Goal: Task Accomplishment & Management: Manage account settings

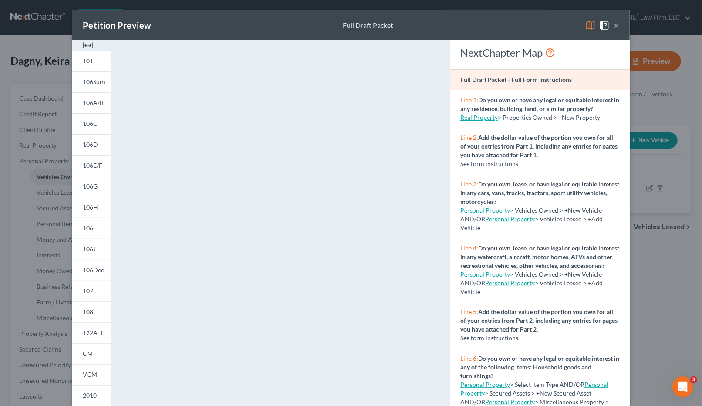
click at [650, 242] on div "Petition Preview Full Draft Packet × 101 106Sum 106A/B 106C 106D 106E/F 106G 10…" at bounding box center [351, 203] width 702 height 406
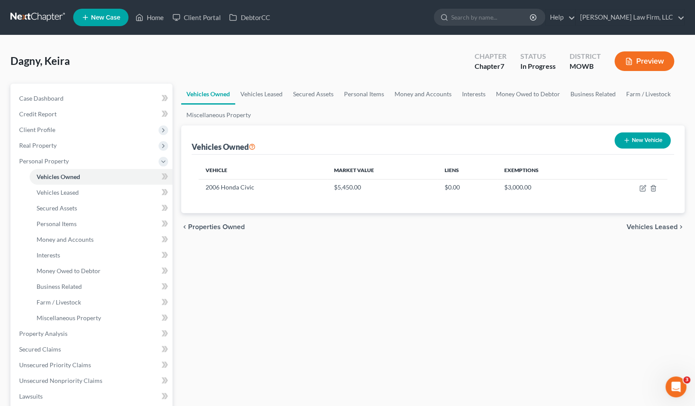
click at [42, 19] on link at bounding box center [38, 18] width 56 height 16
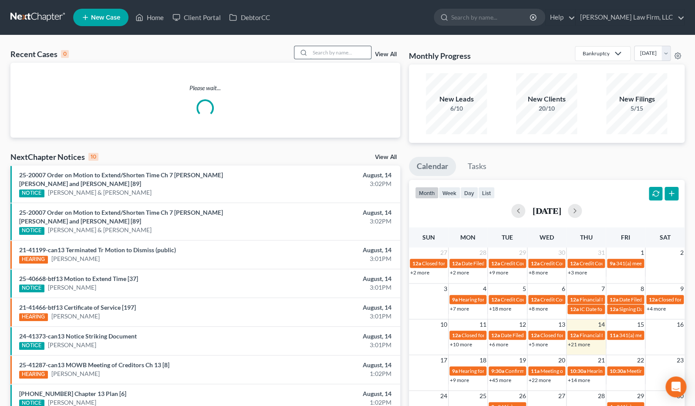
click at [326, 54] on input "search" at bounding box center [340, 52] width 61 height 13
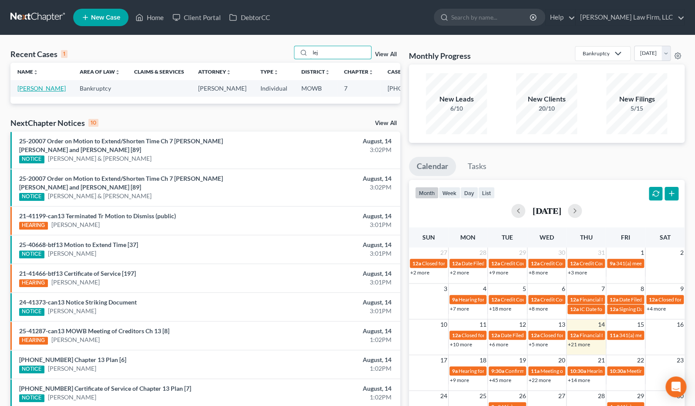
type input "lej"
click at [20, 91] on link "LeJeune, Welton" at bounding box center [41, 87] width 48 height 7
select select "6"
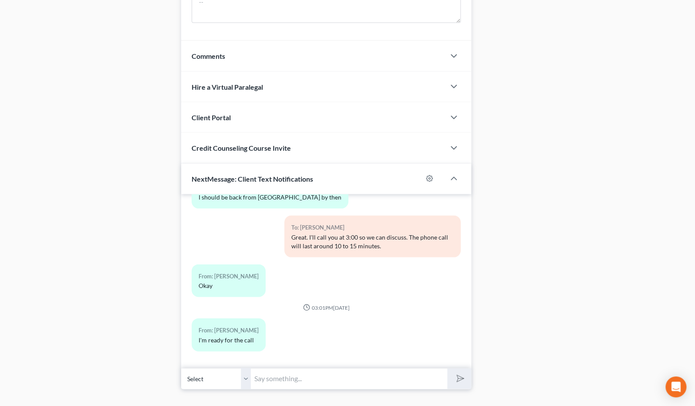
scroll to position [762, 0]
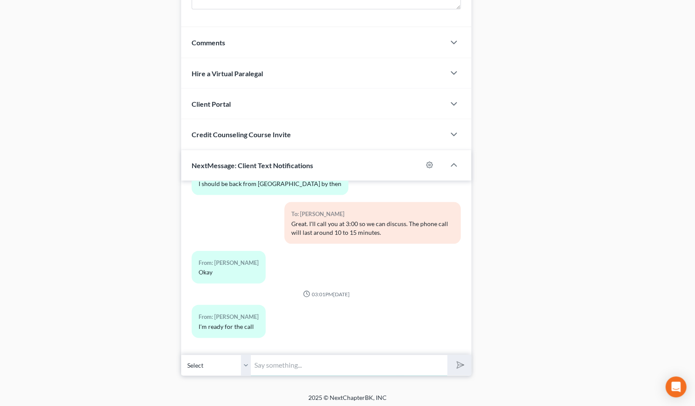
click at [337, 354] on input "text" at bounding box center [349, 364] width 196 height 21
click at [379, 361] on input "This is the Zoom information:" at bounding box center [349, 364] width 196 height 21
drag, startPoint x: 379, startPoint y: 361, endPoint x: 195, endPoint y: 352, distance: 184.0
click at [195, 354] on div "Select +1 (816) 617-3009 - Welton LeJeune III This is the Zoom information:" at bounding box center [326, 364] width 290 height 20
paste input "Meeting ID 608 847 0431, Passcode 4081389741"
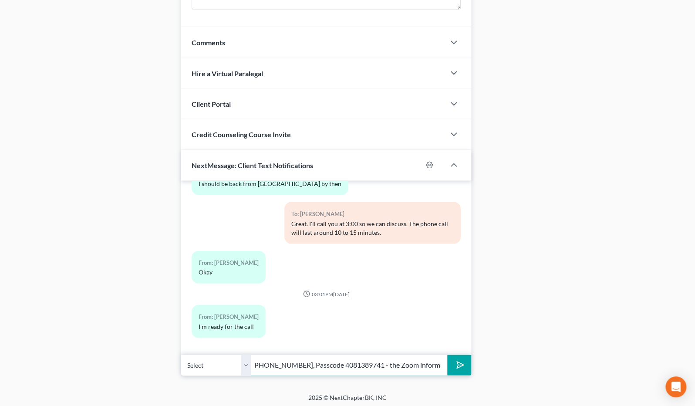
scroll to position [0, 39]
type input "Meeting ID 608 847 0431, Passcode 4081389741 - the Zoom information."
click at [447, 354] on button "submit" at bounding box center [459, 364] width 24 height 20
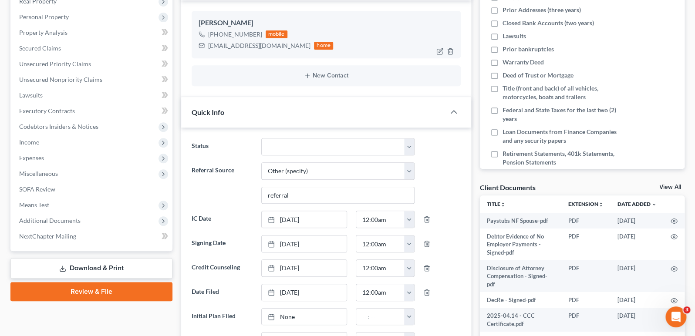
scroll to position [0, 0]
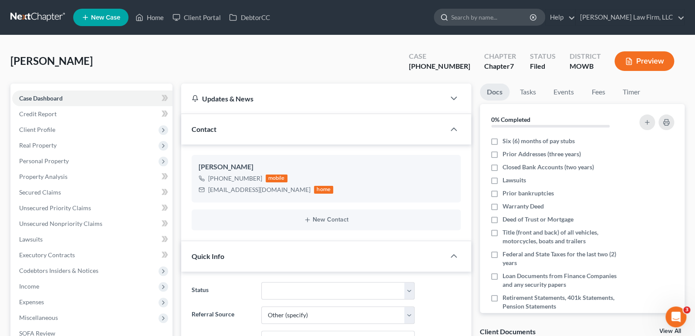
click at [512, 24] on input "search" at bounding box center [491, 17] width 80 height 16
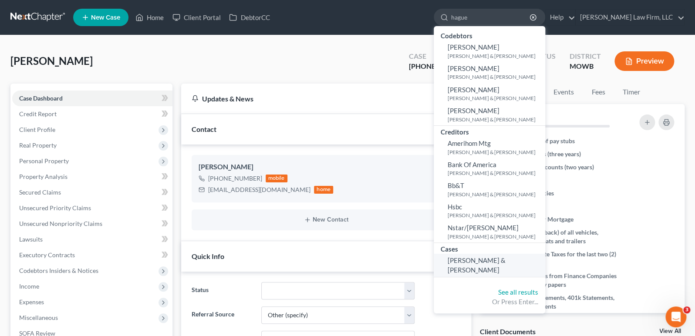
type input "hague"
click at [499, 258] on span "Hague, Jimmy & Margaret" at bounding box center [477, 264] width 58 height 17
select select "0"
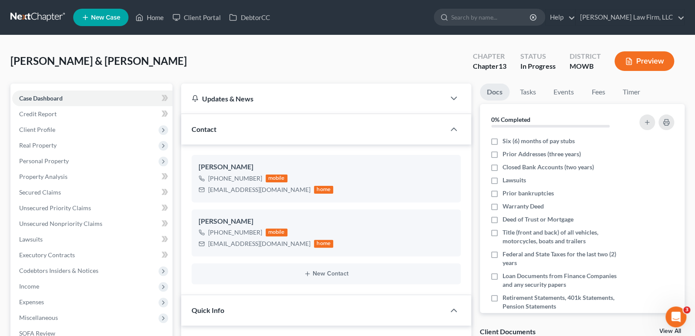
scroll to position [529, 0]
click at [77, 222] on span "Unsecured Nonpriority Claims" at bounding box center [60, 223] width 83 height 7
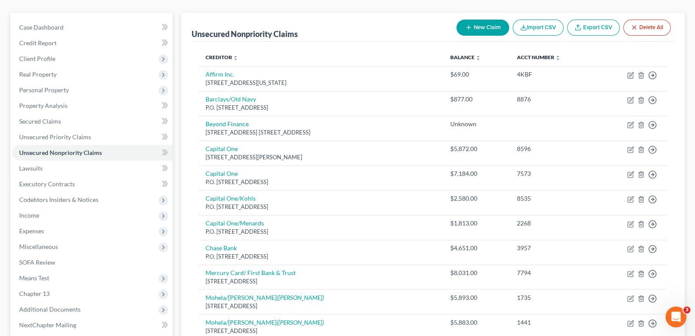
scroll to position [70, 0]
click at [680, 80] on div "Unsecured Nonpriority Claims New Claim Import CSV Export CSV Delete All Credito…" at bounding box center [432, 267] width 503 height 509
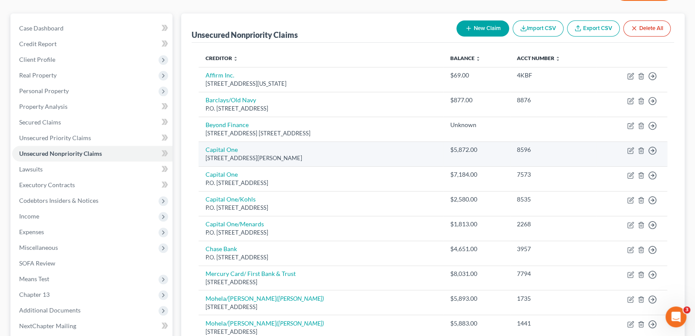
scroll to position [0, 0]
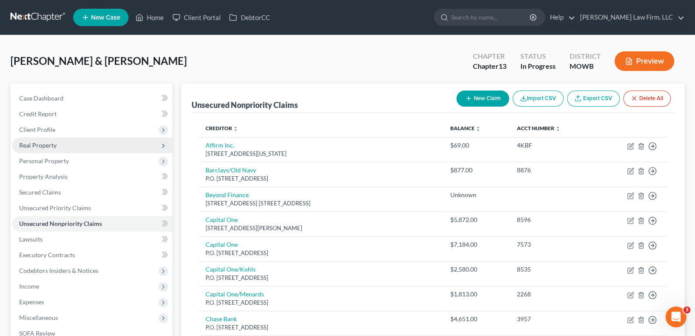
click at [108, 148] on span "Real Property" at bounding box center [92, 146] width 160 height 16
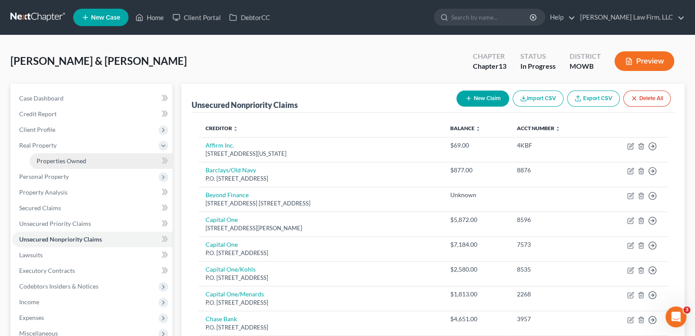
click at [99, 156] on link "Properties Owned" at bounding box center [101, 161] width 143 height 16
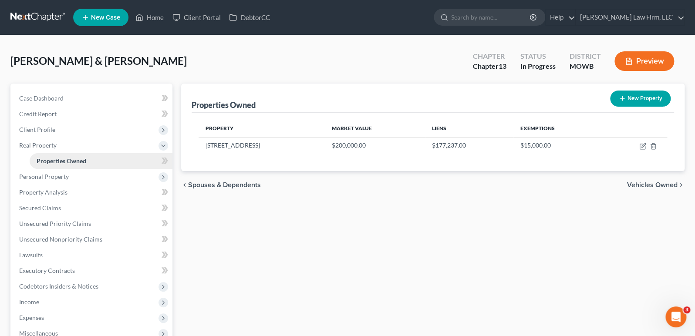
scroll to position [17, 0]
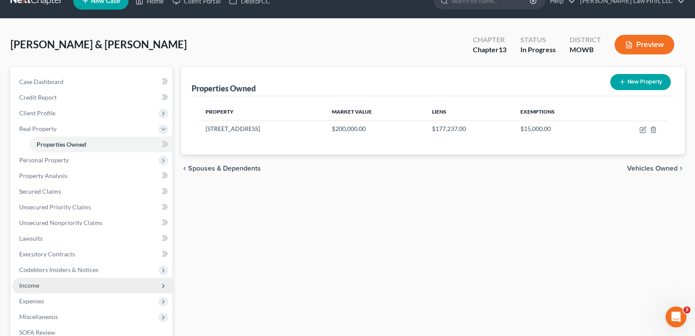
click at [66, 286] on span "Income" at bounding box center [92, 286] width 160 height 16
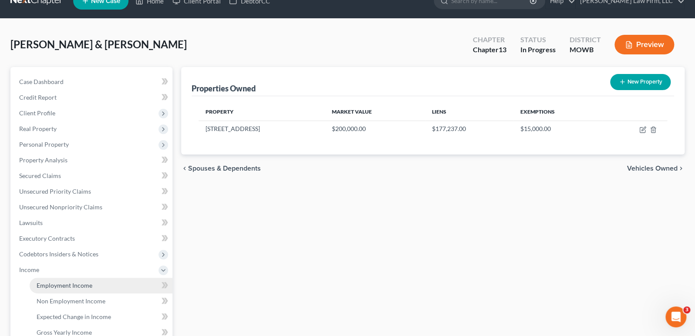
click at [75, 288] on link "Employment Income" at bounding box center [101, 286] width 143 height 16
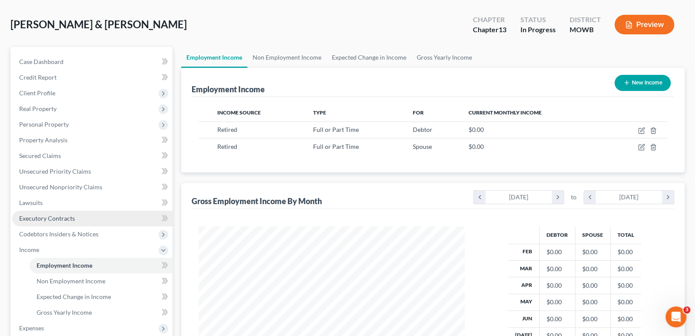
scroll to position [36, 0]
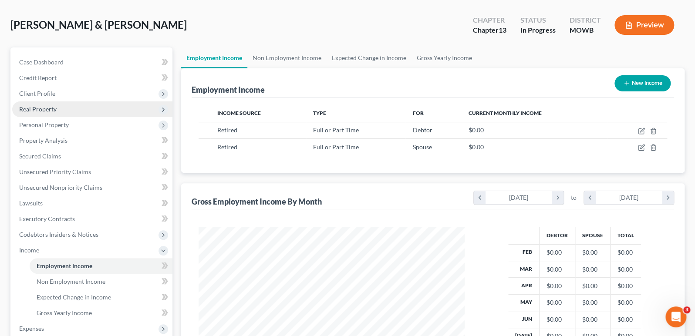
click at [85, 110] on span "Real Property" at bounding box center [92, 109] width 160 height 16
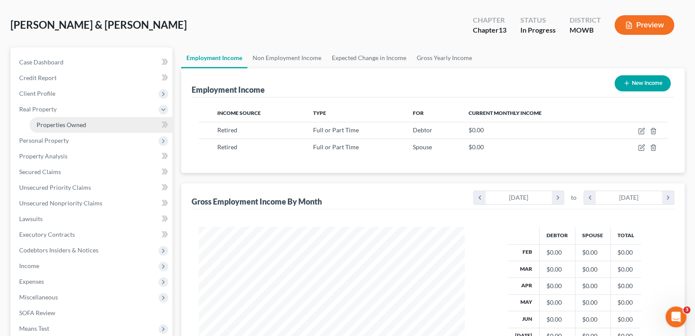
click at [79, 118] on link "Properties Owned" at bounding box center [101, 125] width 143 height 16
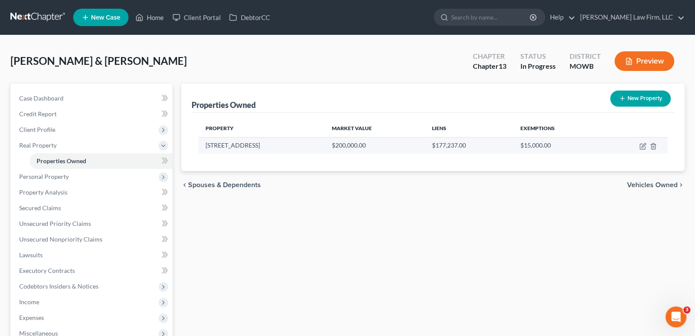
drag, startPoint x: 195, startPoint y: 149, endPoint x: 269, endPoint y: 146, distance: 74.5
click at [269, 146] on div "Property Market Value Liens Exemptions 30834 W. 96th Street $200,000.00 $177,23…" at bounding box center [433, 142] width 482 height 58
click at [269, 146] on td "30834 W. 96th Street" at bounding box center [262, 145] width 126 height 17
drag, startPoint x: 269, startPoint y: 146, endPoint x: 202, endPoint y: 146, distance: 66.6
click at [202, 146] on td "30834 W. 96th Street" at bounding box center [262, 145] width 126 height 17
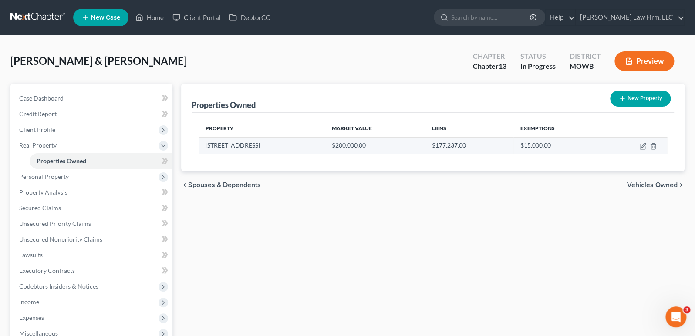
copy td "30834 W. 96th Street"
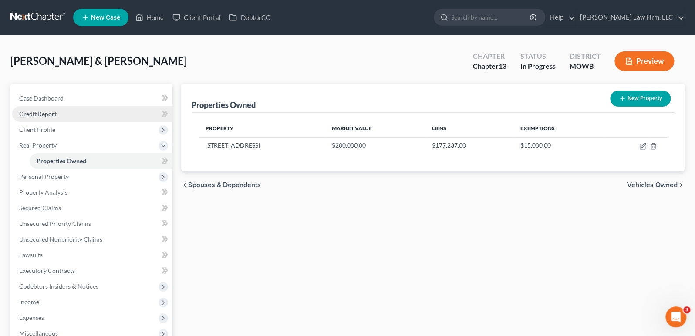
click at [71, 111] on link "Credit Report" at bounding box center [92, 114] width 160 height 16
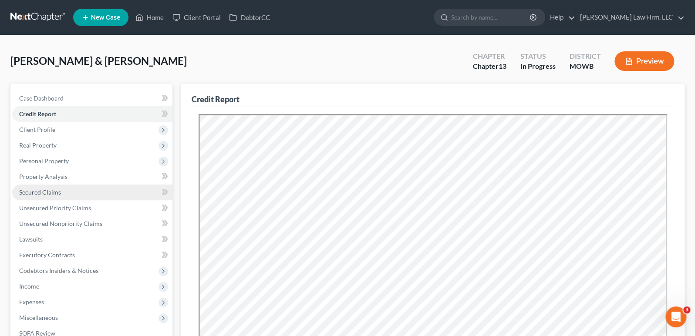
click at [75, 191] on link "Secured Claims" at bounding box center [92, 193] width 160 height 16
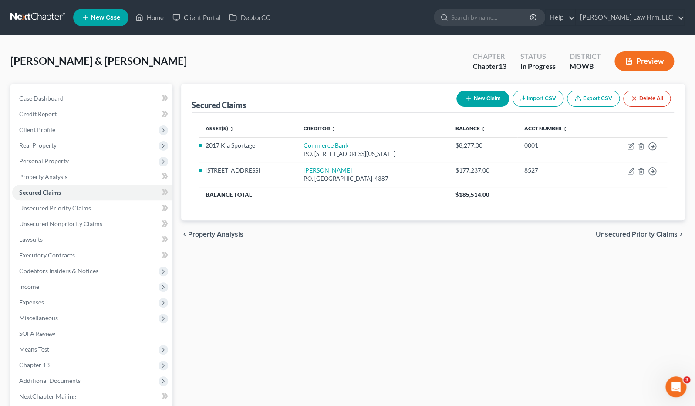
click at [234, 294] on div "Secured Claims New Claim Import CSV Export CSV Delete All Asset(s) expand_more …" at bounding box center [433, 272] width 512 height 377
click at [96, 227] on link "Unsecured Nonpriority Claims" at bounding box center [92, 224] width 160 height 16
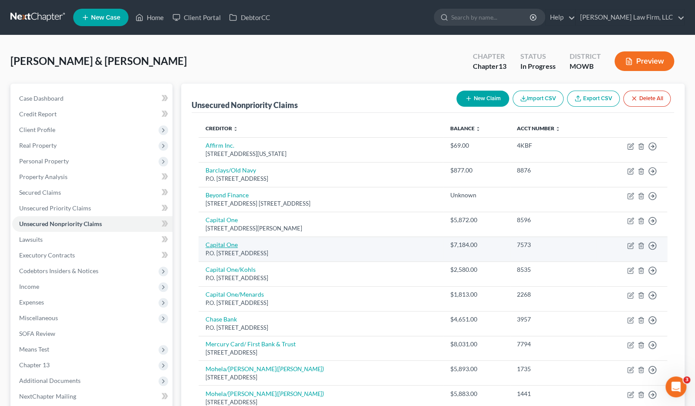
click at [231, 243] on link "Capital One" at bounding box center [221, 244] width 32 height 7
select select "46"
select select "2"
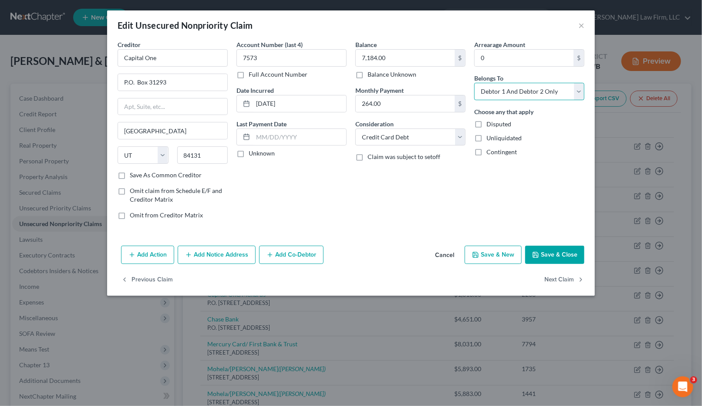
click at [569, 90] on select "Select Debtor 1 Only Debtor 2 Only Debtor 1 And Debtor 2 Only At Least One Of T…" at bounding box center [529, 91] width 110 height 17
select select "0"
click at [474, 83] on select "Select Debtor 1 Only Debtor 2 Only Debtor 1 And Debtor 2 Only At Least One Of T…" at bounding box center [529, 91] width 110 height 17
click at [564, 251] on button "Save & Close" at bounding box center [554, 255] width 59 height 18
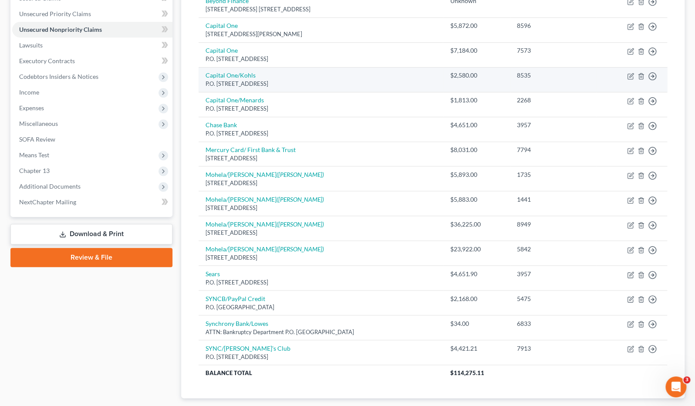
scroll to position [246, 0]
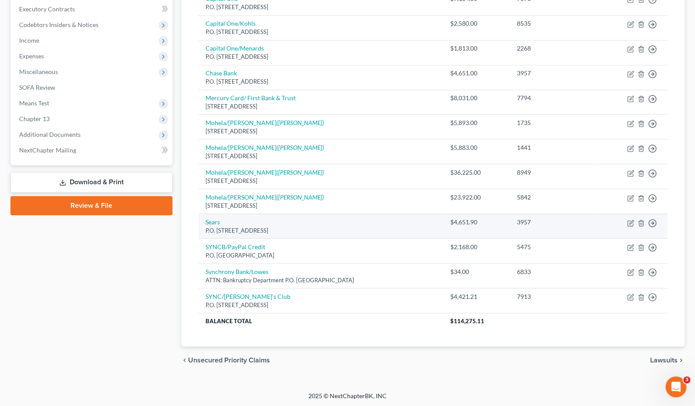
click at [209, 226] on div "P.O. Box 6064, Carol Stream, IL 60197" at bounding box center [320, 230] width 230 height 8
click at [209, 222] on link "Sears" at bounding box center [212, 221] width 14 height 7
select select "14"
select select "2"
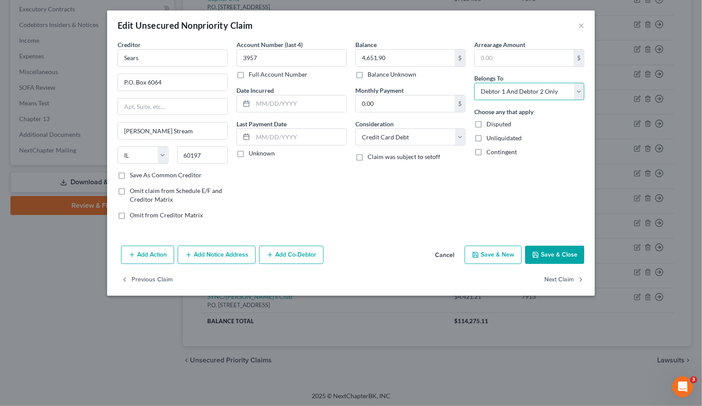
click at [505, 91] on select "Select Debtor 1 Only Debtor 2 Only Debtor 1 And Debtor 2 Only At Least One Of T…" at bounding box center [529, 91] width 110 height 17
select select "0"
click at [474, 83] on select "Select Debtor 1 Only Debtor 2 Only Debtor 1 And Debtor 2 Only At Least One Of T…" at bounding box center [529, 91] width 110 height 17
click at [554, 257] on button "Save & Close" at bounding box center [554, 255] width 59 height 18
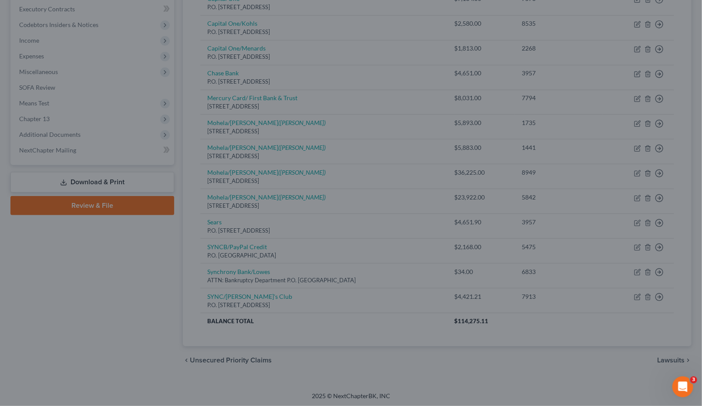
type input "0"
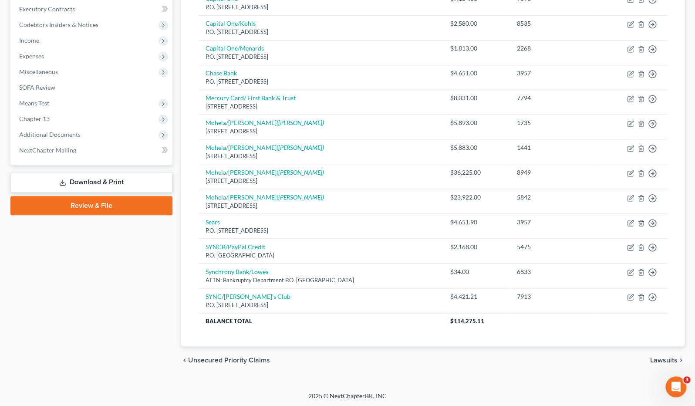
drag, startPoint x: 33, startPoint y: 317, endPoint x: 45, endPoint y: 306, distance: 16.3
click at [33, 317] on div "Case Dashboard Payments Invoices Payments Payments Credit Report Client Profile" at bounding box center [91, 106] width 171 height 536
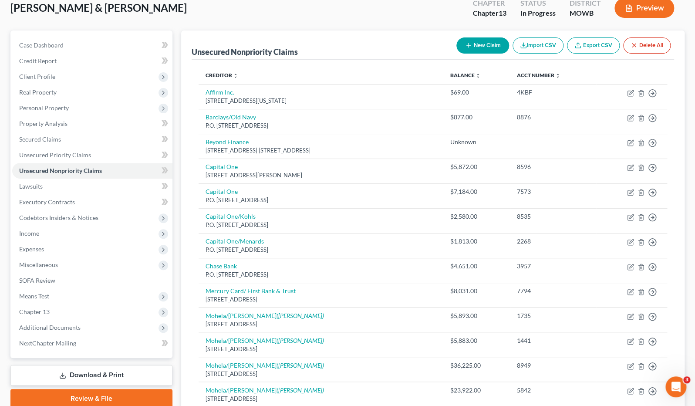
scroll to position [0, 0]
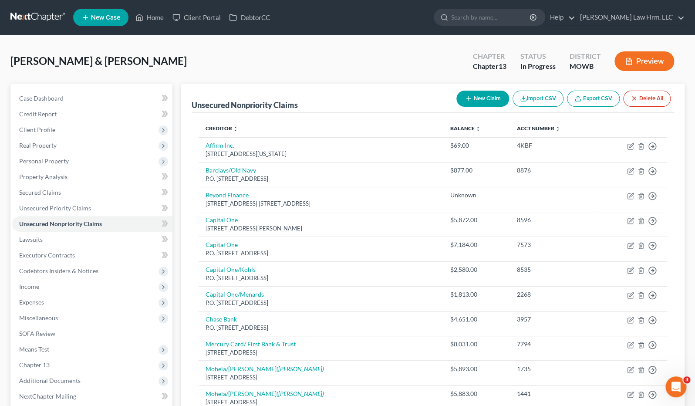
click at [49, 23] on link at bounding box center [38, 18] width 56 height 16
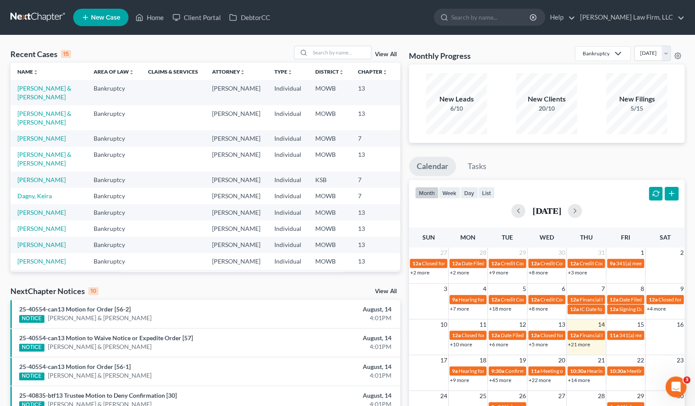
click at [32, 300] on li "25-40554-can13 Motion for Order [56-2] NOTICE Christopher Leon & Ericca Leon Au…" at bounding box center [205, 314] width 390 height 28
click at [333, 57] on input "search" at bounding box center [340, 52] width 61 height 13
type input "hagu"
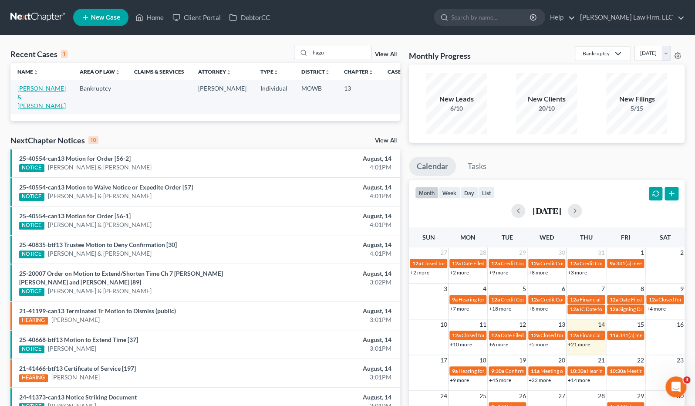
click at [20, 105] on link "Hague, Jimmy & Margaret" at bounding box center [41, 96] width 48 height 25
select select "0"
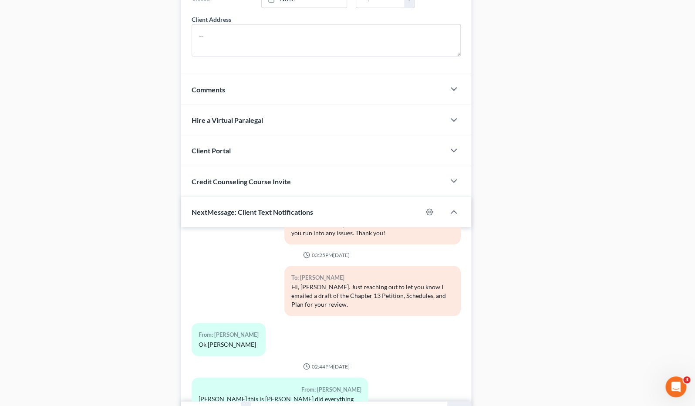
scroll to position [792, 0]
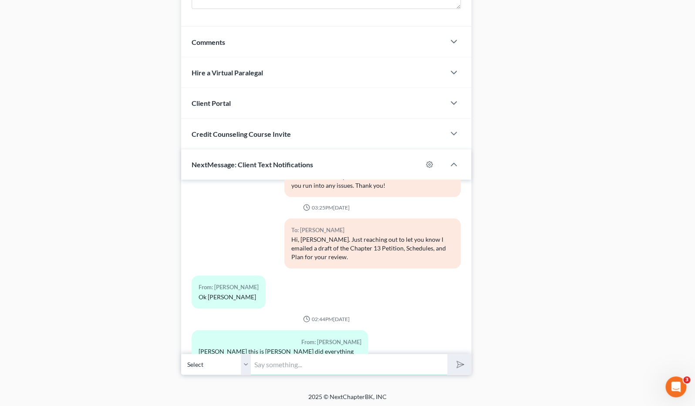
click at [275, 357] on input "text" at bounding box center [349, 364] width 196 height 21
click at [282, 392] on div "2025 © NextChapterBK, INC" at bounding box center [347, 400] width 496 height 16
click at [285, 365] on input "text" at bounding box center [349, 364] width 196 height 21
click at [247, 365] on select "Select +1 (816) 405-6994 - Jimmy Hague +1 (816) 824-0671 - Margaret Hague" at bounding box center [216, 364] width 70 height 21
drag, startPoint x: 247, startPoint y: 365, endPoint x: 257, endPoint y: 365, distance: 10.0
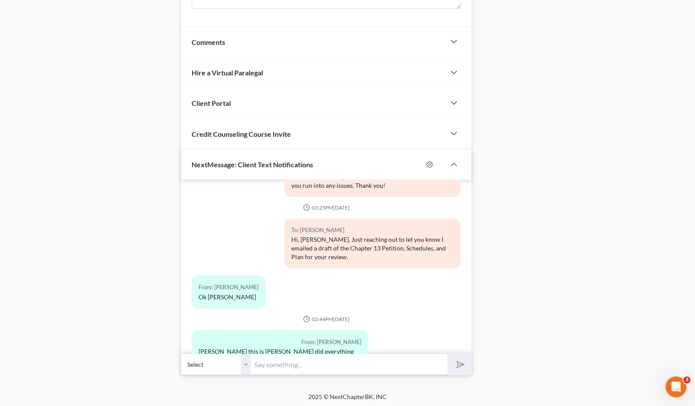
click at [247, 365] on select "Select +1 (816) 405-6994 - Jimmy Hague +1 (816) 824-0671 - Margaret Hague" at bounding box center [216, 364] width 70 height 21
click at [290, 365] on input "text" at bounding box center [349, 364] width 196 height 21
click at [447, 354] on button "submit" at bounding box center [459, 364] width 24 height 20
type input "Hi, please check your email for the Adobe Sign request.O"
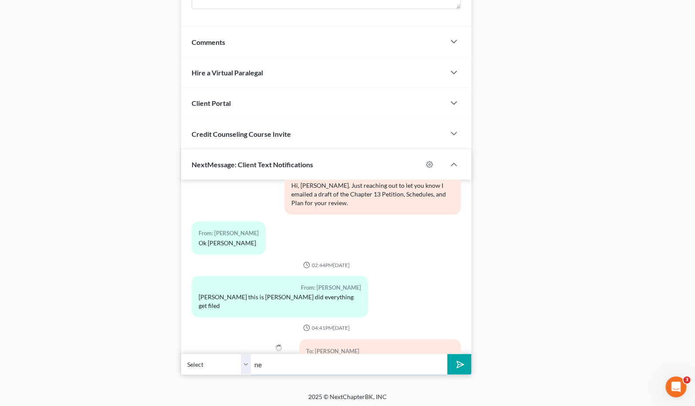
type input "n"
type input "Once e-signed, we can move forward with filing"
click at [447, 354] on button "submit" at bounding box center [459, 364] width 24 height 20
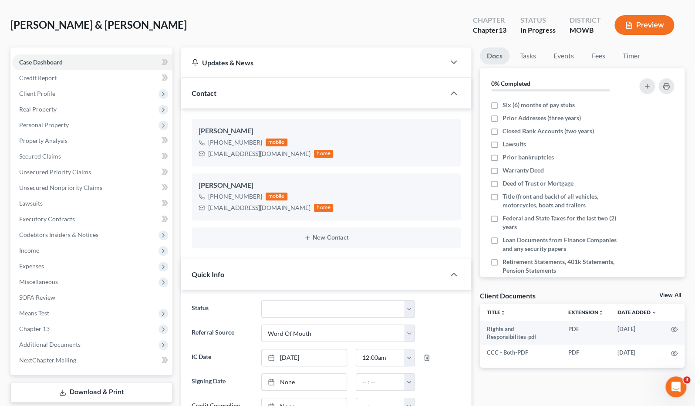
scroll to position [0, 0]
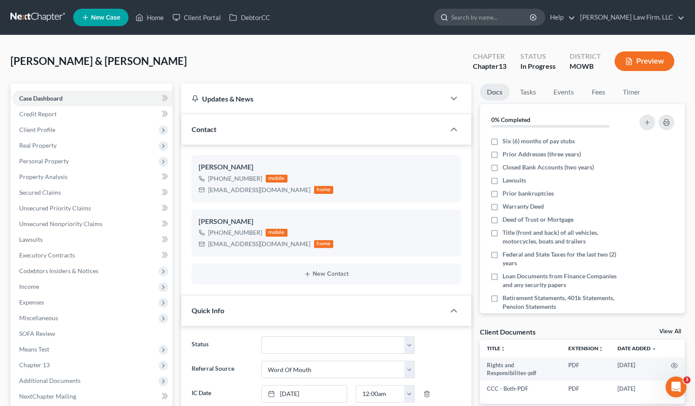
click at [517, 19] on input "search" at bounding box center [491, 17] width 80 height 16
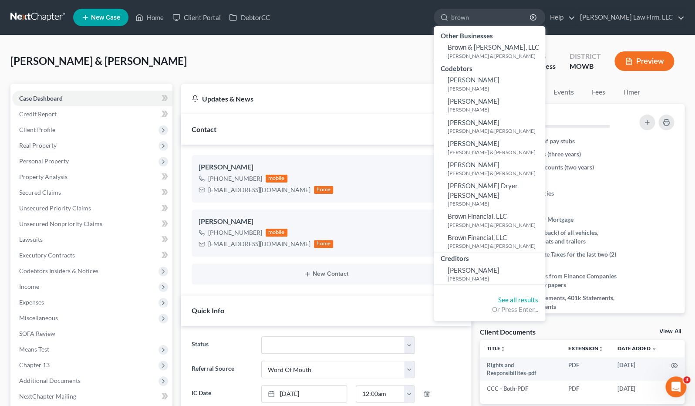
type input "brown"
click at [37, 17] on link at bounding box center [38, 18] width 56 height 16
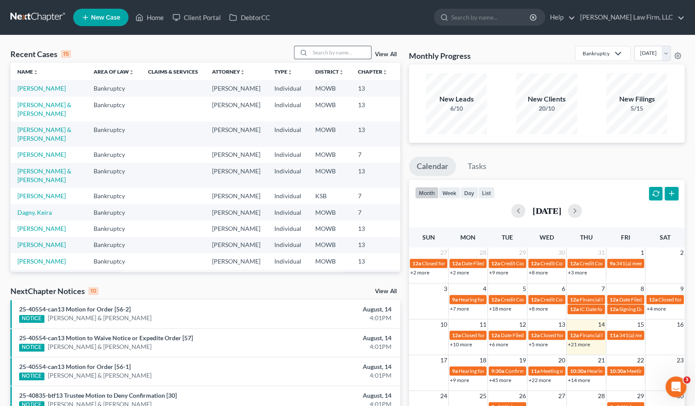
click at [337, 46] on input "search" at bounding box center [340, 52] width 61 height 13
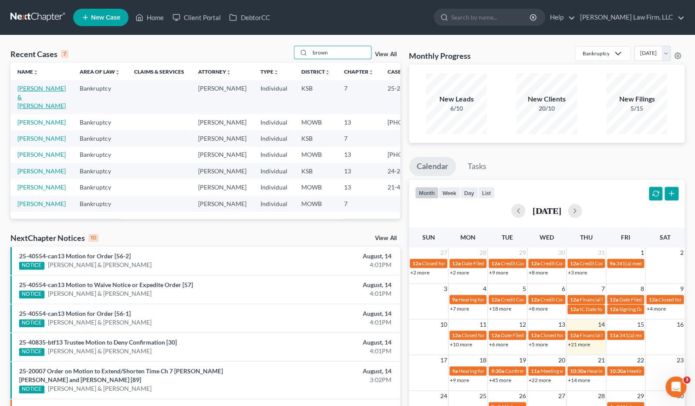
type input "brown"
click at [27, 100] on link "Brown, Steven & Lull, Beth" at bounding box center [41, 96] width 48 height 25
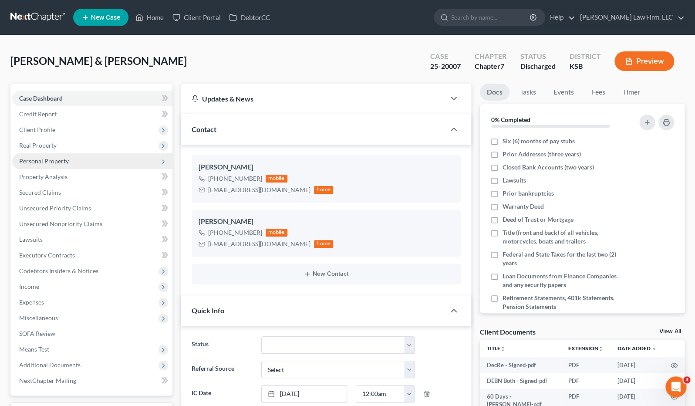
scroll to position [620, 0]
click at [78, 162] on span "Personal Property" at bounding box center [92, 161] width 160 height 16
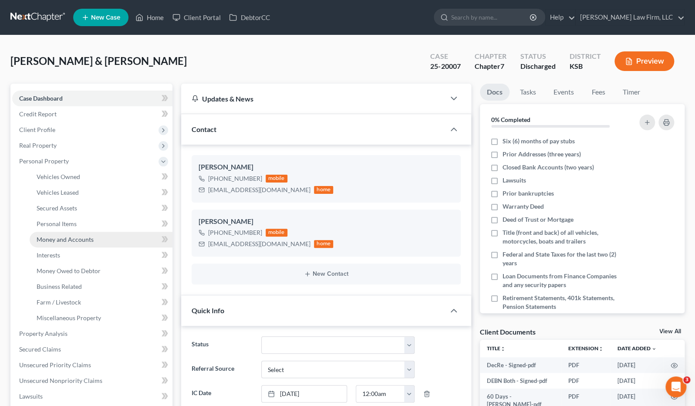
click at [80, 232] on link "Money and Accounts" at bounding box center [101, 240] width 143 height 16
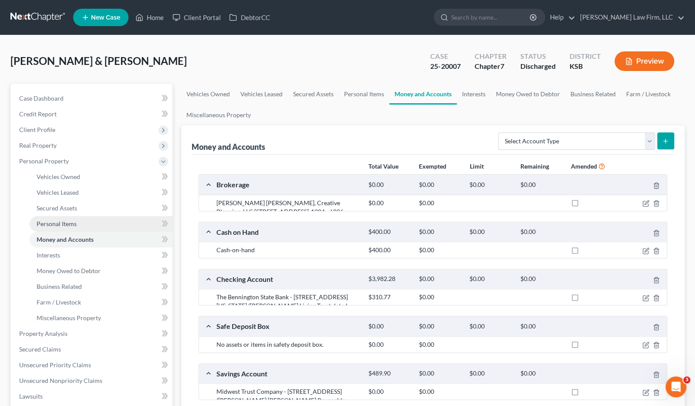
click at [79, 222] on link "Personal Items" at bounding box center [101, 224] width 143 height 16
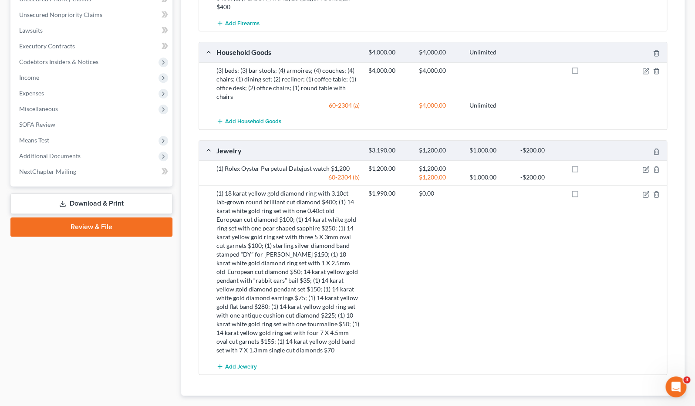
scroll to position [349, 0]
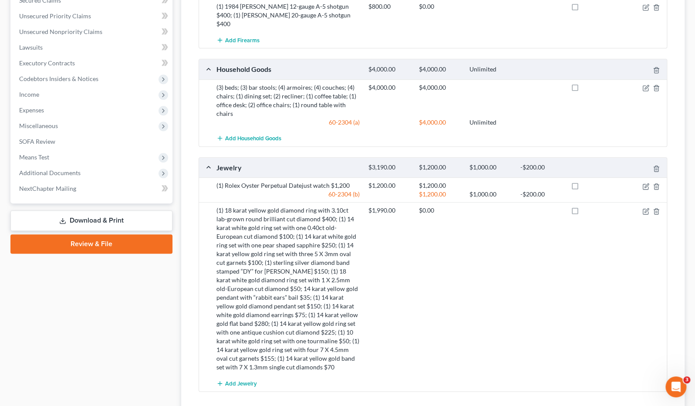
click at [556, 215] on div "$1,990.00 $0.00" at bounding box center [515, 288] width 303 height 165
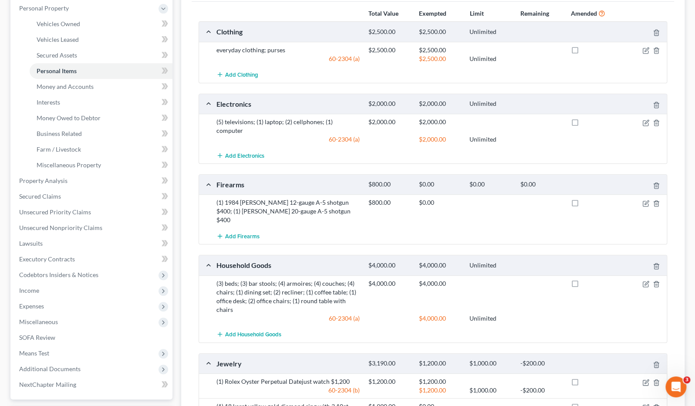
scroll to position [59, 0]
